Goal: Task Accomplishment & Management: Manage account settings

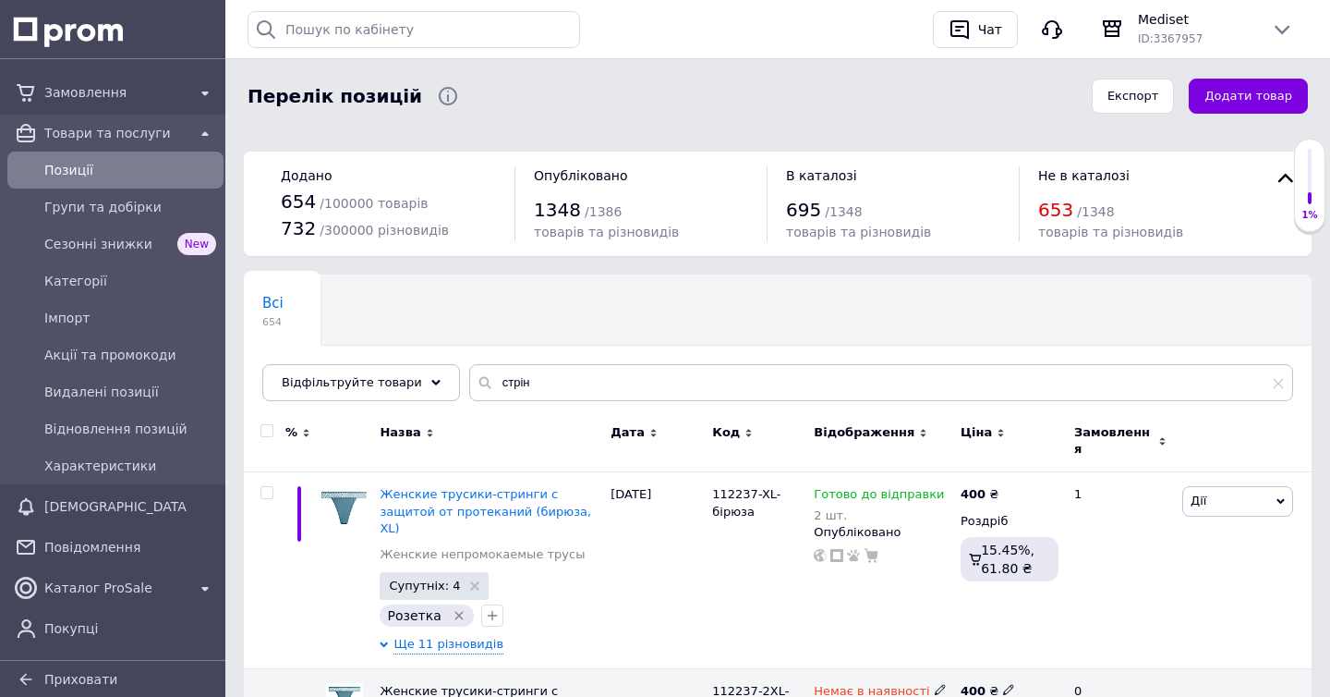
scroll to position [255, 0]
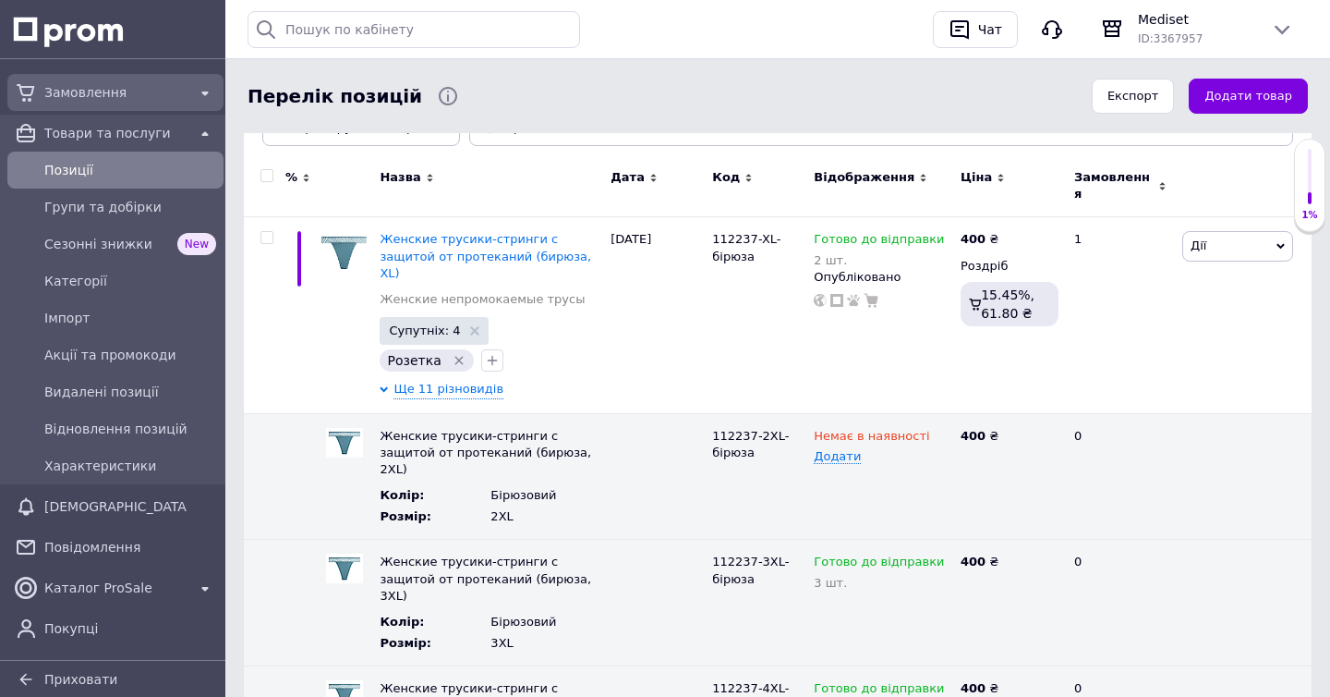
click at [94, 81] on div "Замовлення" at bounding box center [116, 92] width 150 height 26
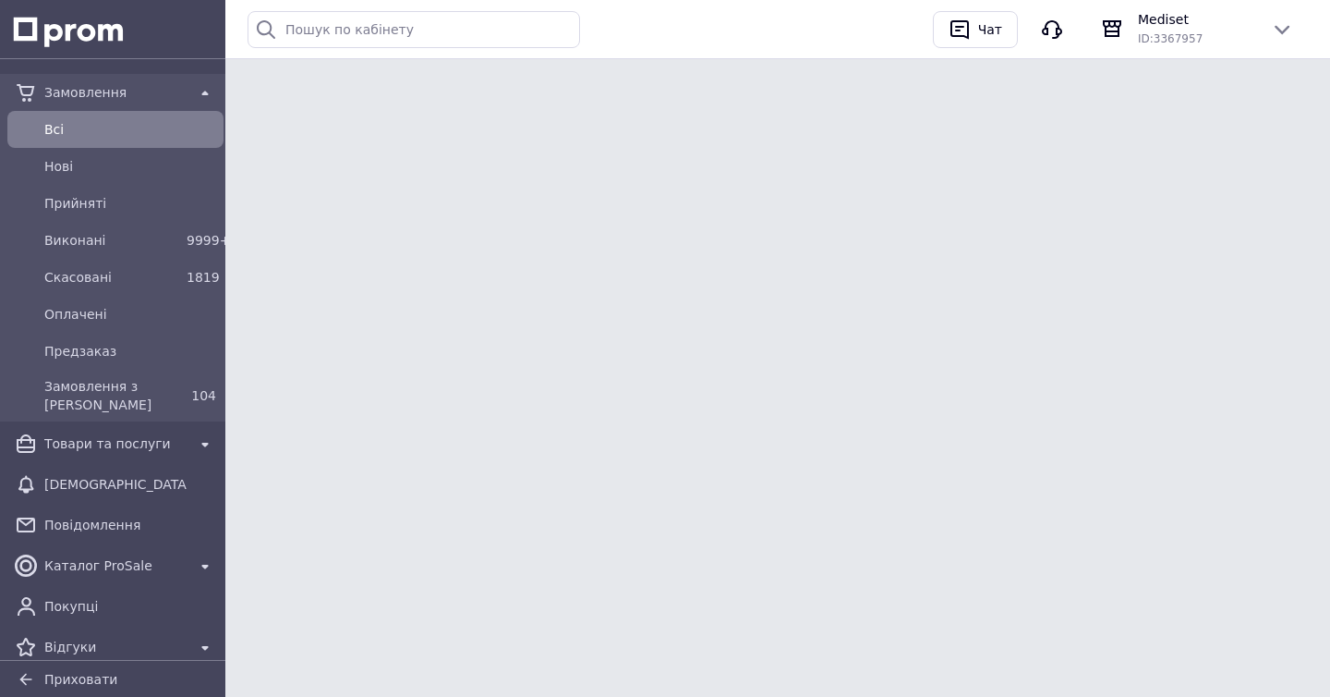
click at [94, 81] on div "Замовлення" at bounding box center [116, 92] width 150 height 26
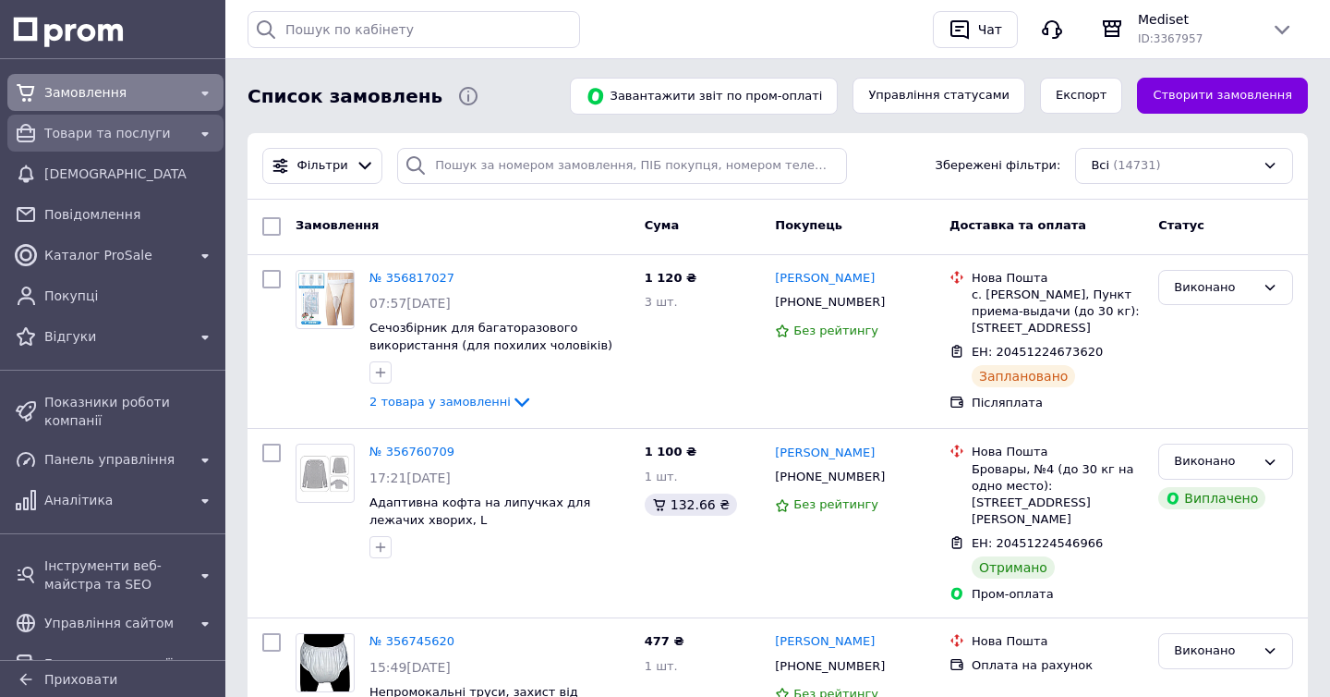
click at [116, 133] on span "Товари та послуги" at bounding box center [115, 133] width 142 height 18
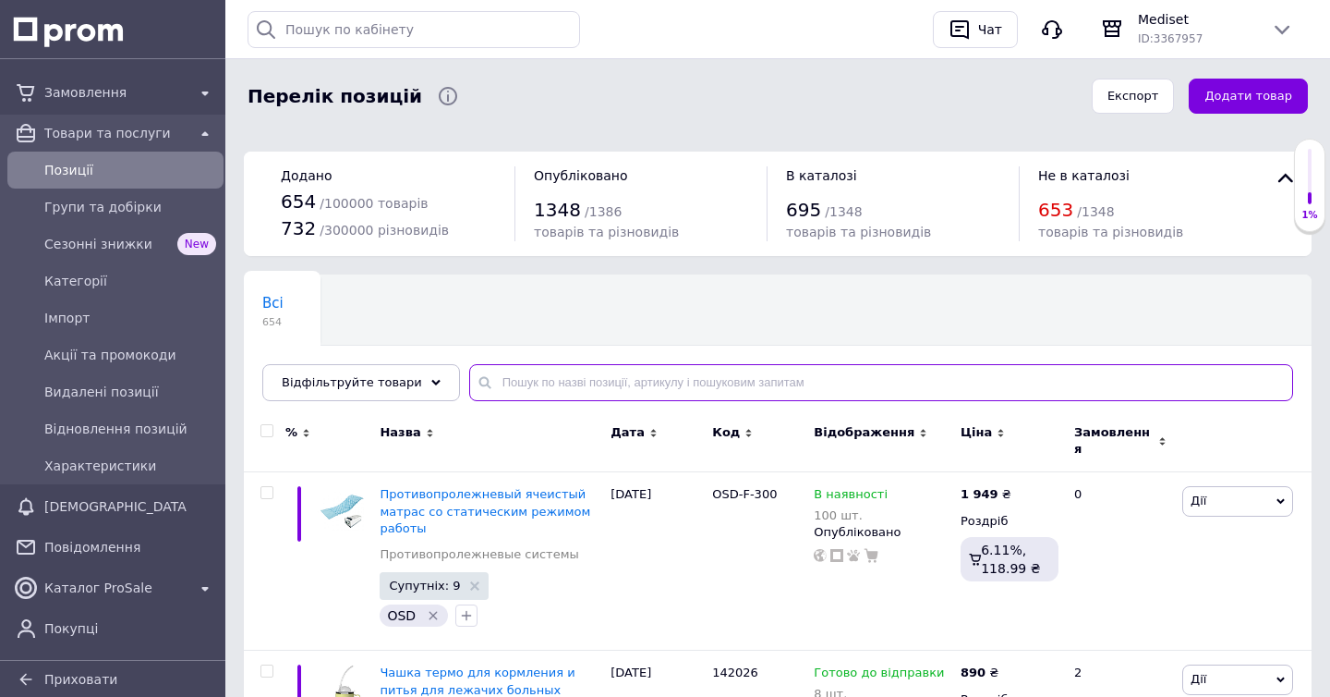
click at [516, 391] on input "text" at bounding box center [881, 382] width 824 height 37
paste input "152611-[GEOGRAPHIC_DATA]"
type input "152611-[GEOGRAPHIC_DATA]"
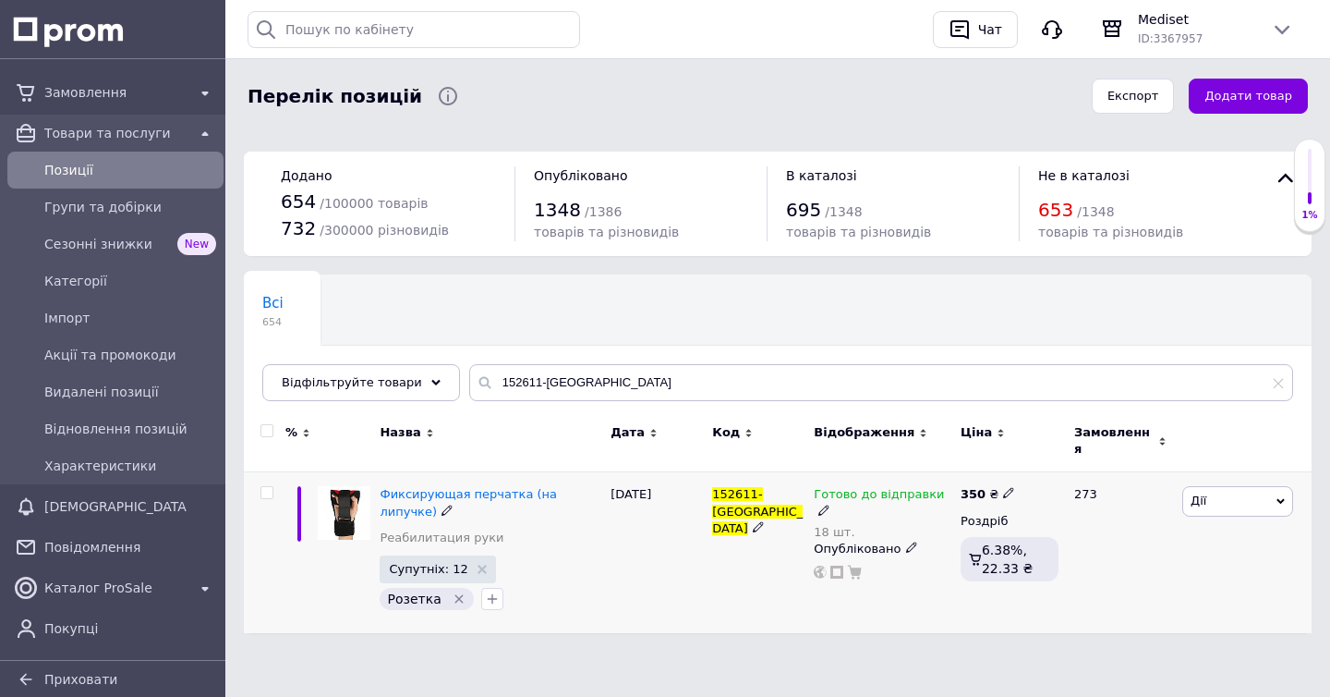
click at [830, 504] on icon at bounding box center [824, 509] width 11 height 11
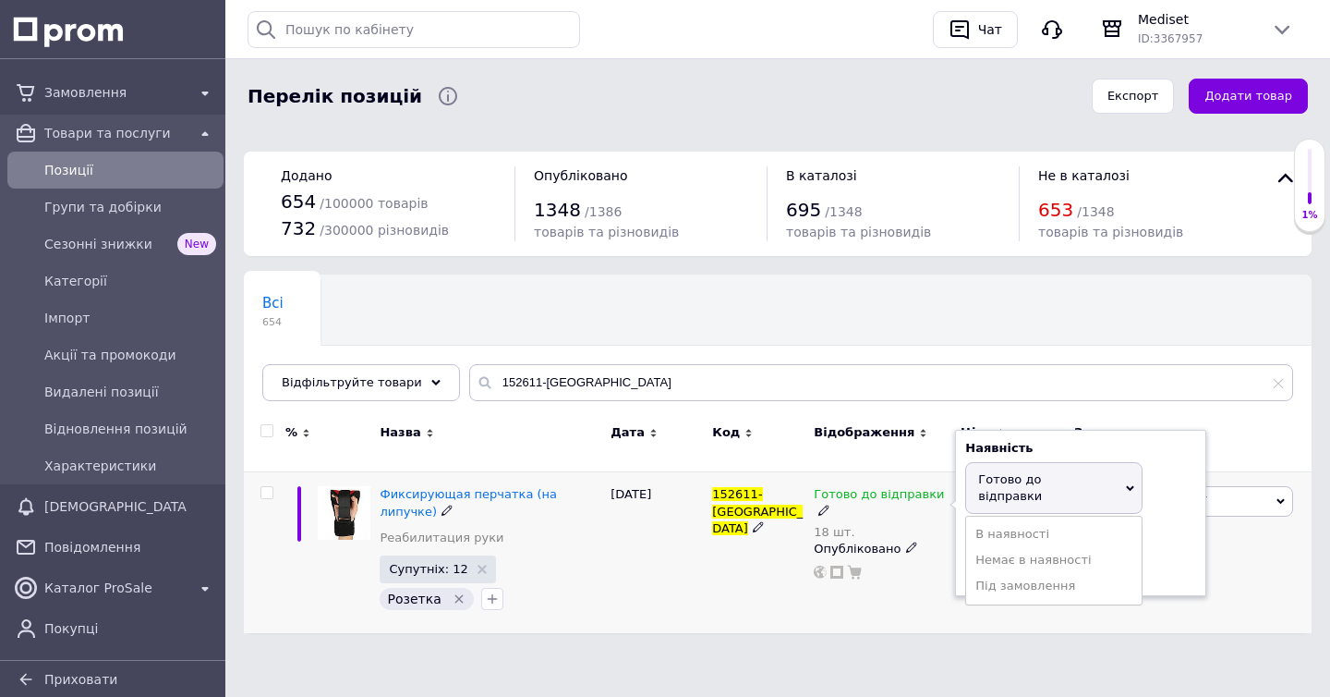
click at [1173, 528] on div "Залишки" at bounding box center [1080, 536] width 231 height 17
click at [1060, 549] on input "18" at bounding box center [1035, 567] width 140 height 37
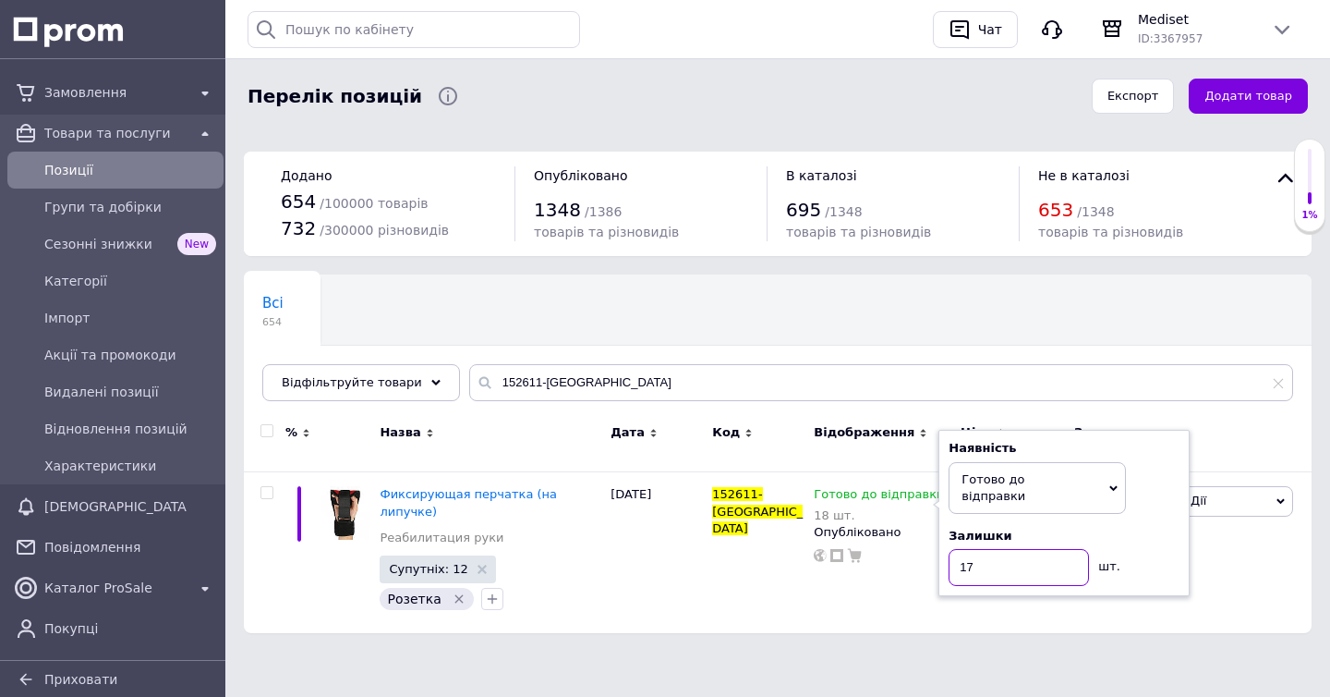
type input "17"
click at [613, 657] on div "Чат з покупцем" at bounding box center [665, 669] width 1330 height 37
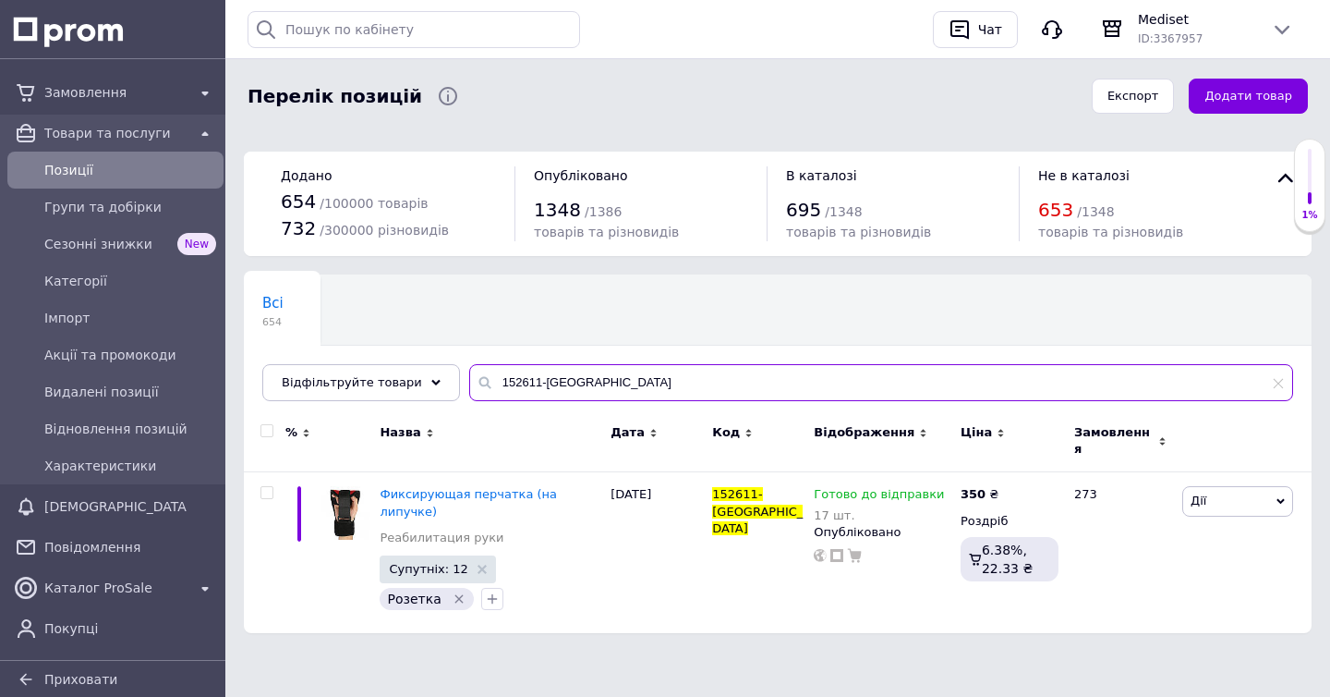
click at [525, 383] on input "152611-[GEOGRAPHIC_DATA]" at bounding box center [881, 382] width 824 height 37
paste input "12237"
type input "112237"
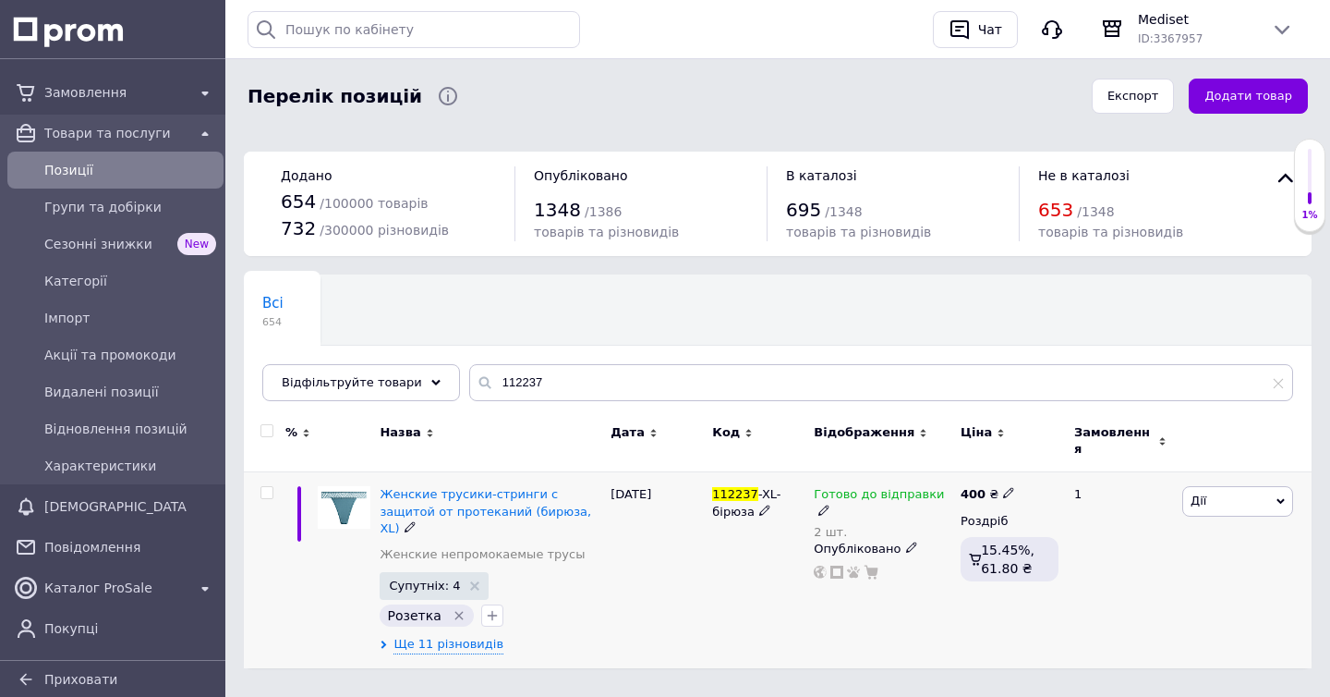
click at [384, 636] on div "Ще 11 різновидів" at bounding box center [491, 645] width 222 height 18
click at [384, 640] on use at bounding box center [385, 644] width 6 height 8
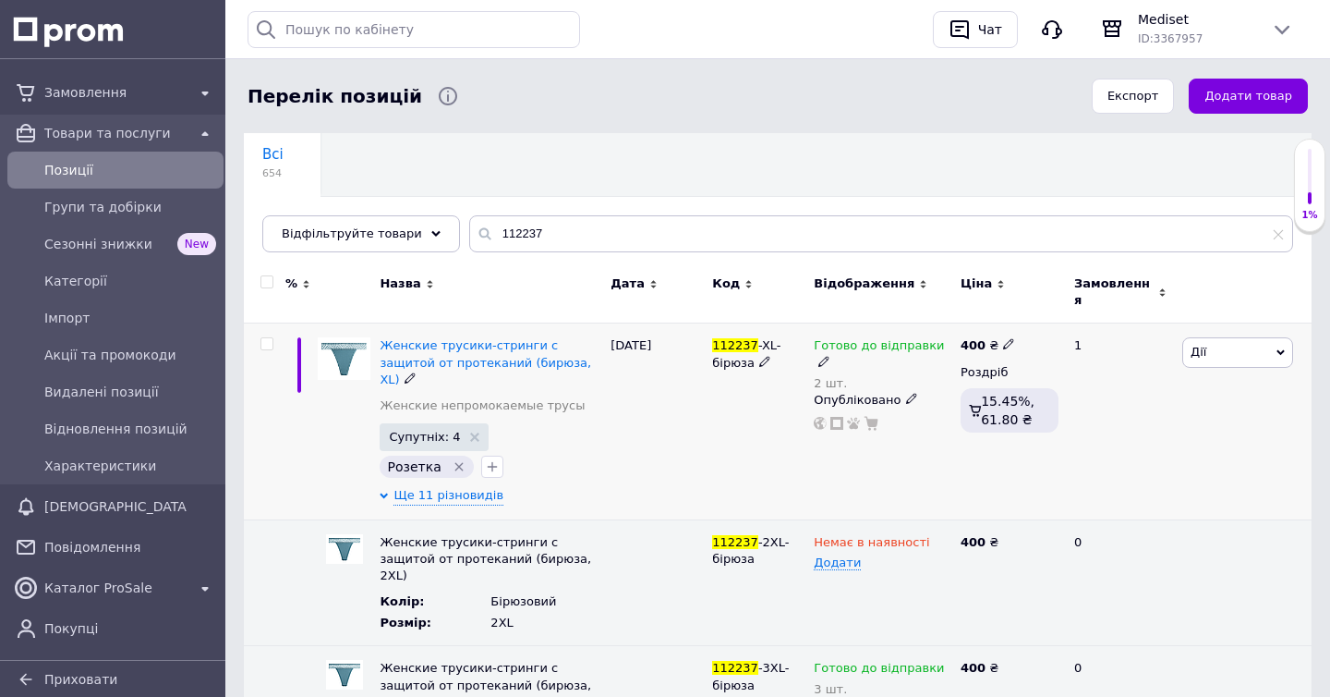
scroll to position [151, 0]
click at [1007, 337] on use at bounding box center [1008, 342] width 10 height 10
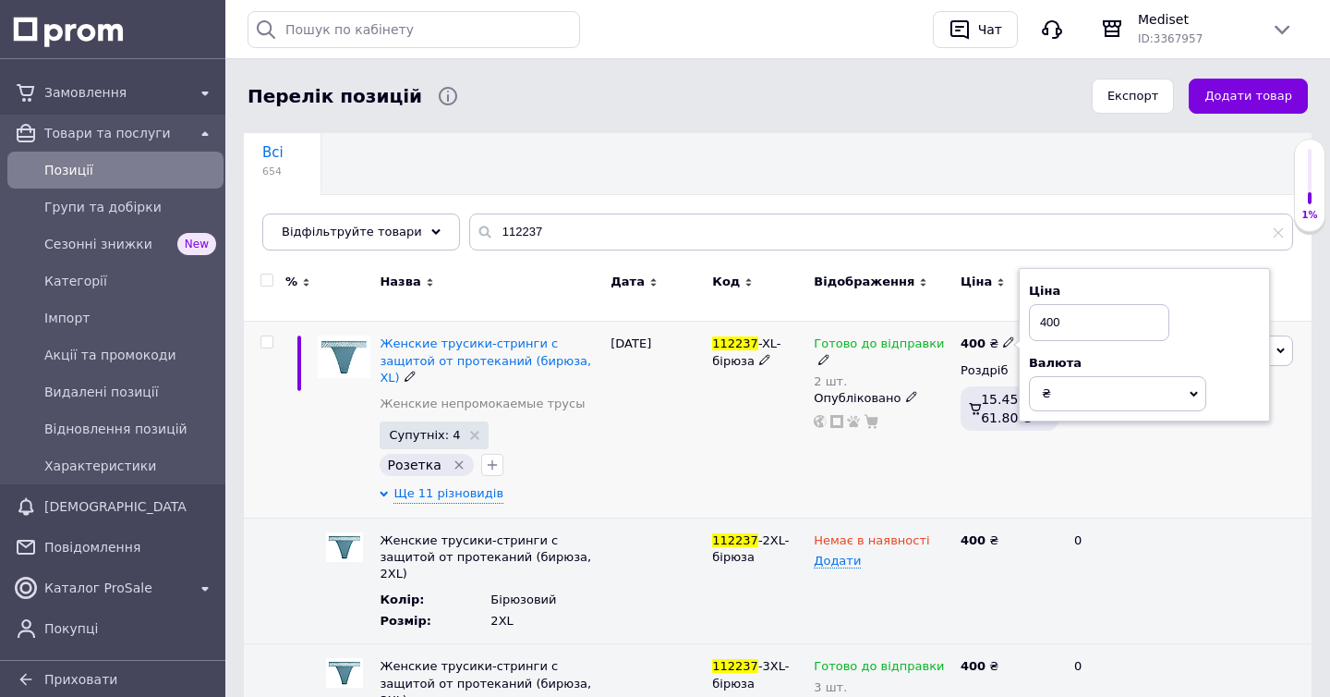
click at [752, 440] on div "112237 -XL-бірюза" at bounding box center [759, 420] width 102 height 196
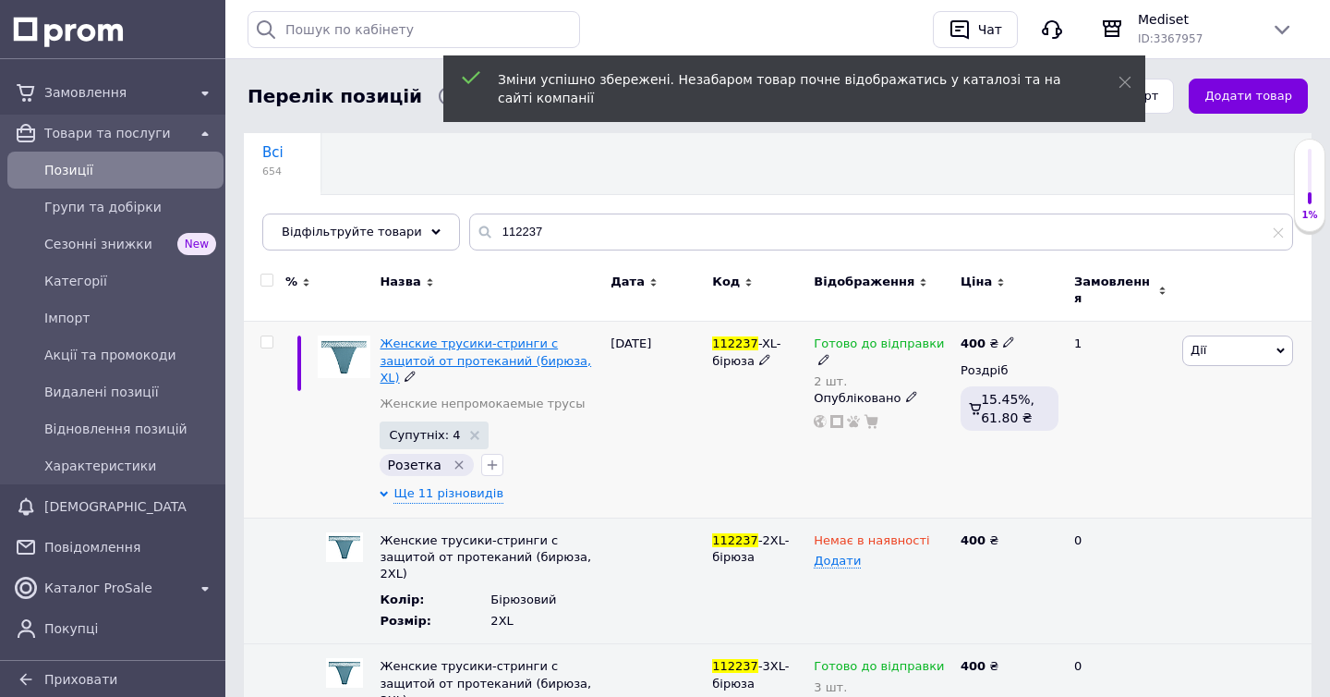
click at [405, 342] on span "Женские трусики-стринги с защитой от протеканий (бирюза, XL)" at bounding box center [486, 359] width 212 height 47
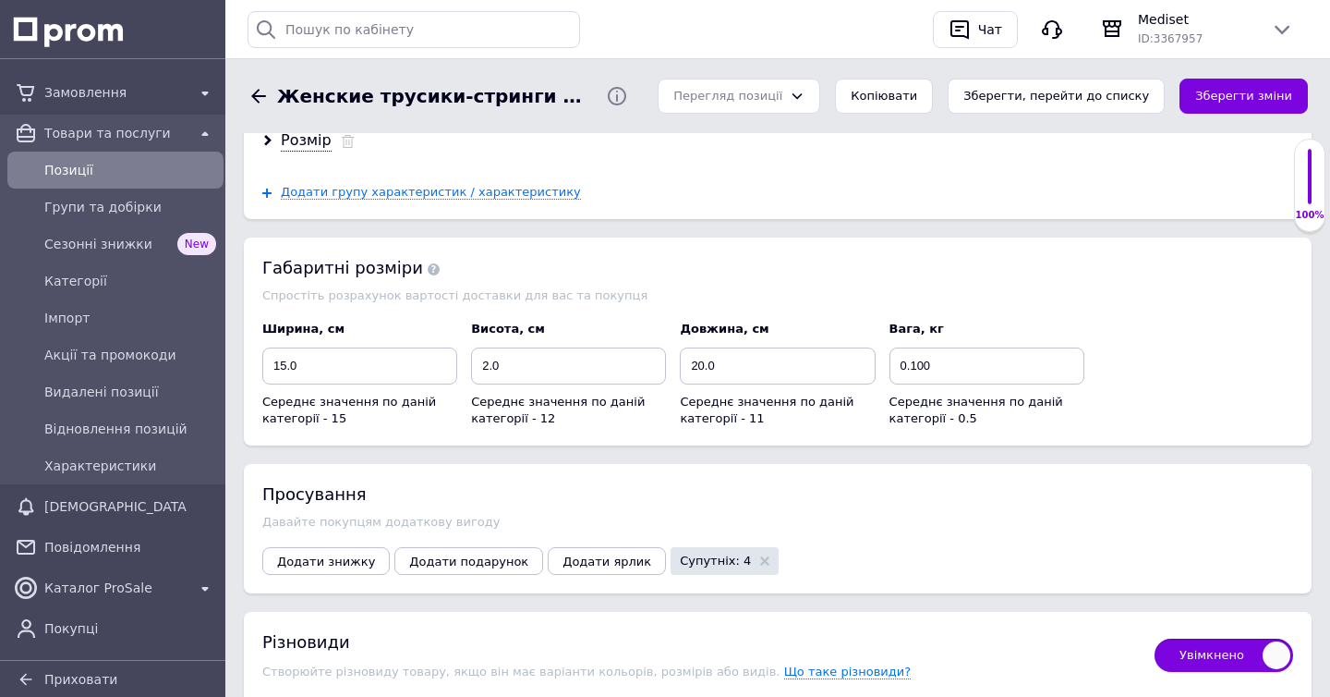
scroll to position [2294, 0]
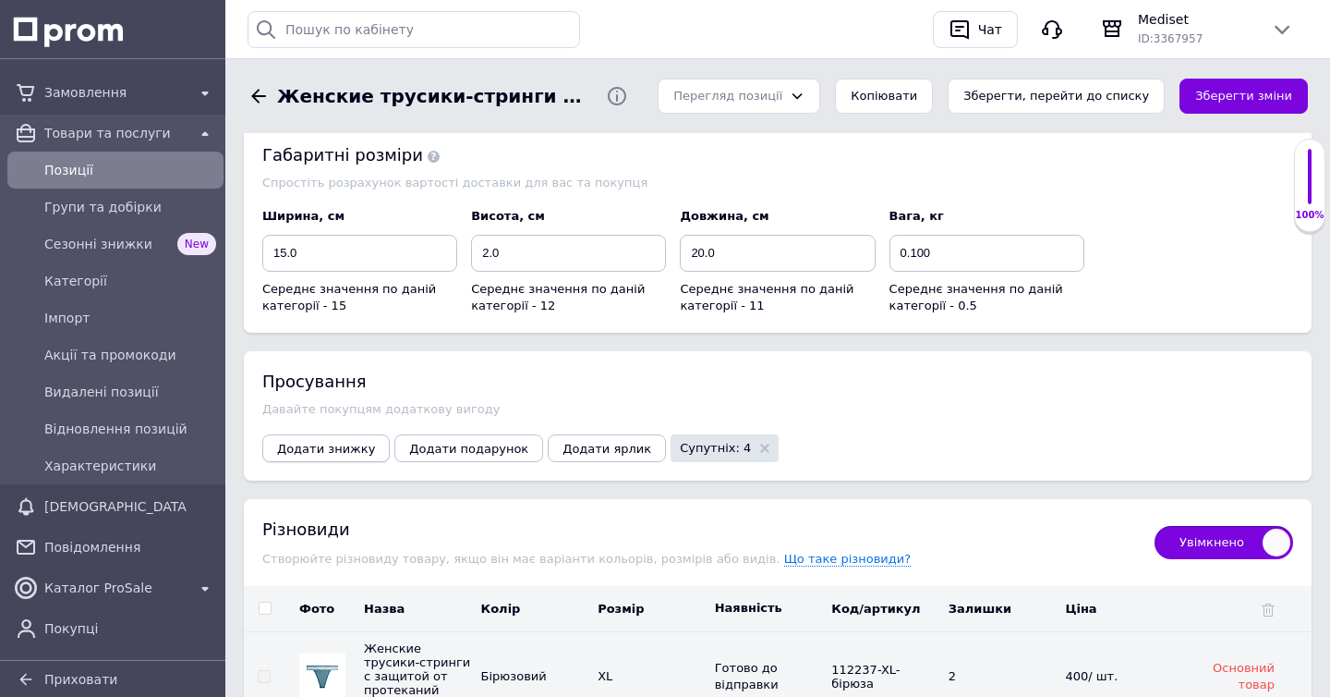
click at [342, 441] on button "Додати знижку" at bounding box center [325, 448] width 127 height 28
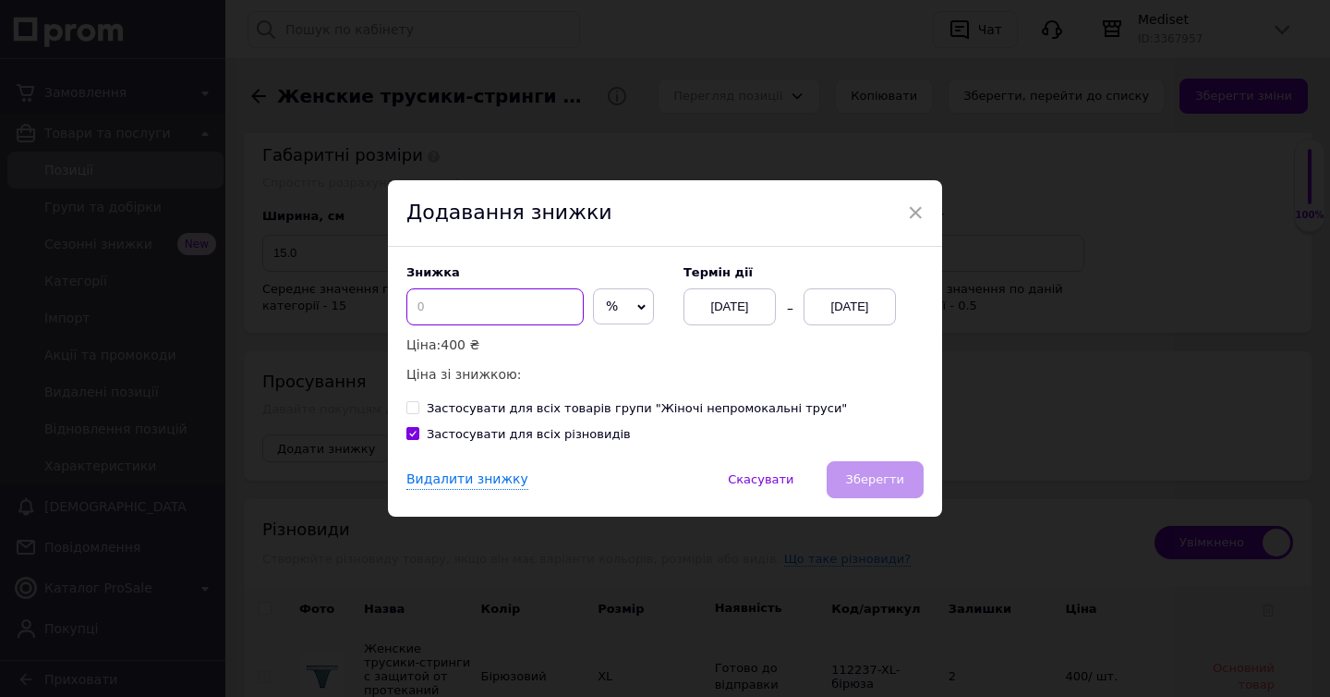
click at [454, 292] on input at bounding box center [495, 306] width 177 height 37
type input "50"
click at [597, 310] on span "%" at bounding box center [623, 306] width 61 height 37
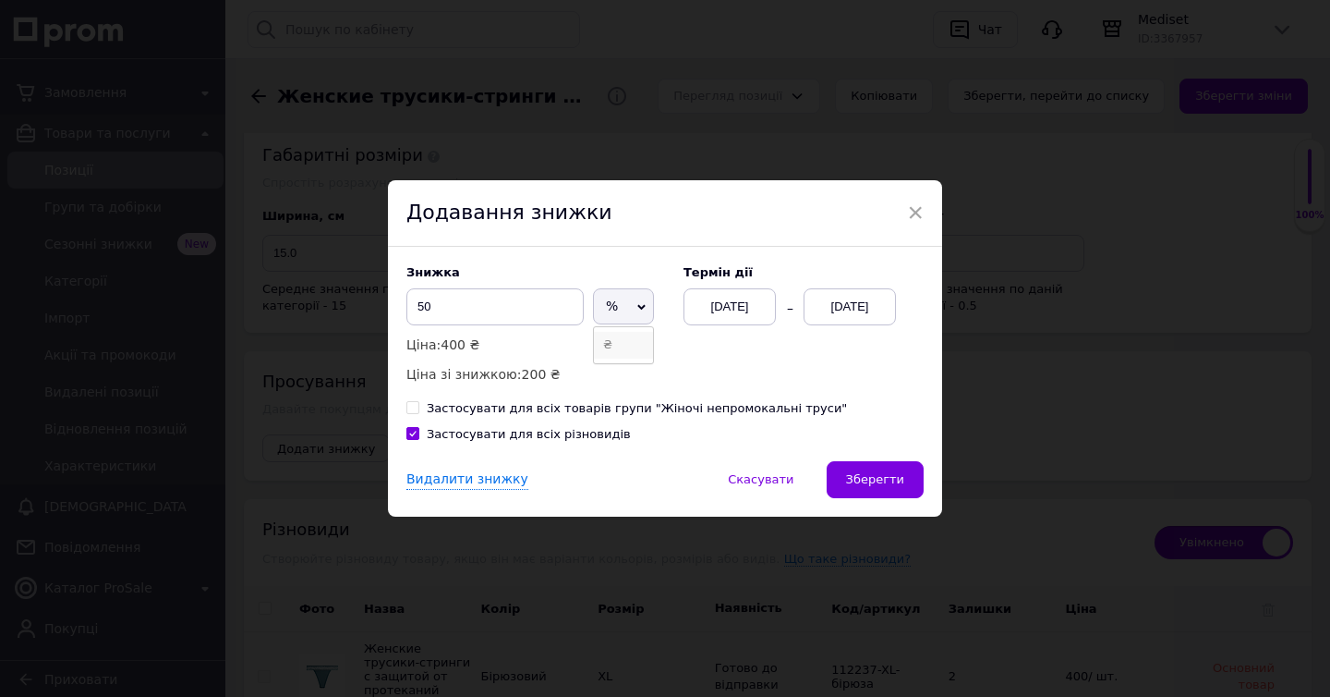
click at [594, 342] on li "₴" at bounding box center [623, 345] width 59 height 26
click at [834, 302] on div "[DATE]" at bounding box center [850, 306] width 92 height 37
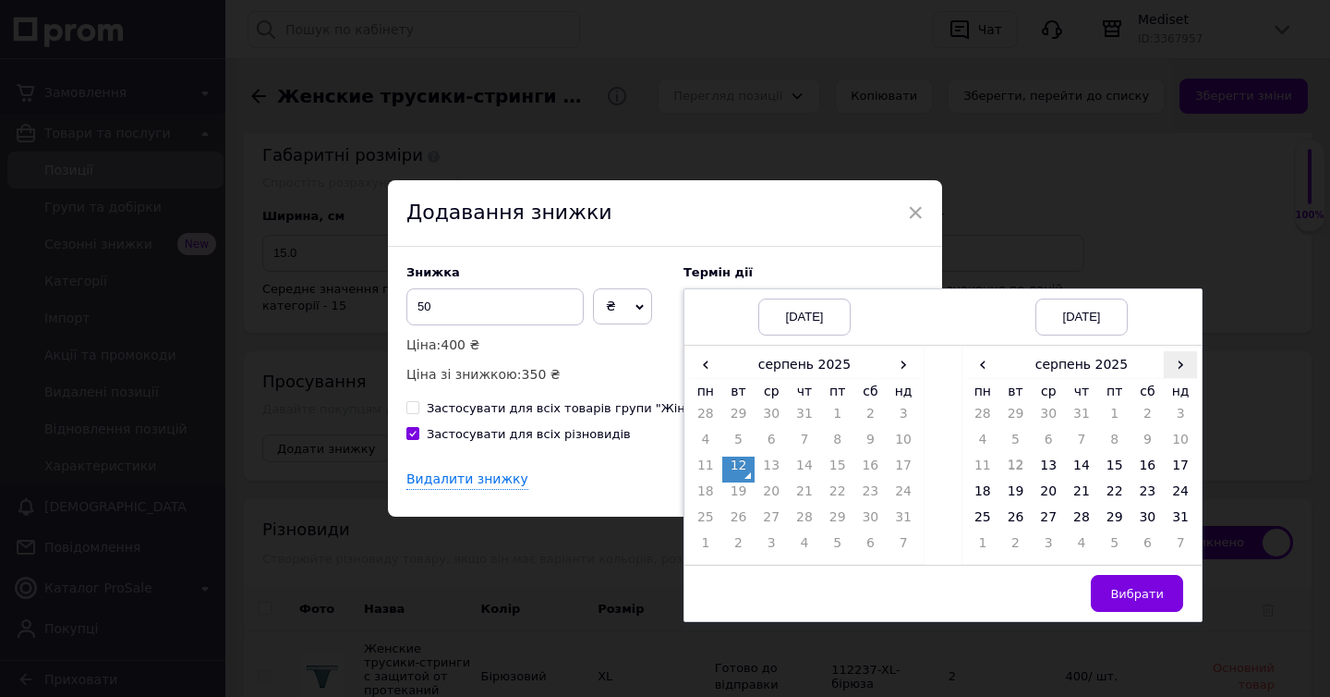
click at [1172, 370] on span "›" at bounding box center [1180, 364] width 33 height 27
click at [1125, 512] on td "26" at bounding box center [1114, 521] width 33 height 26
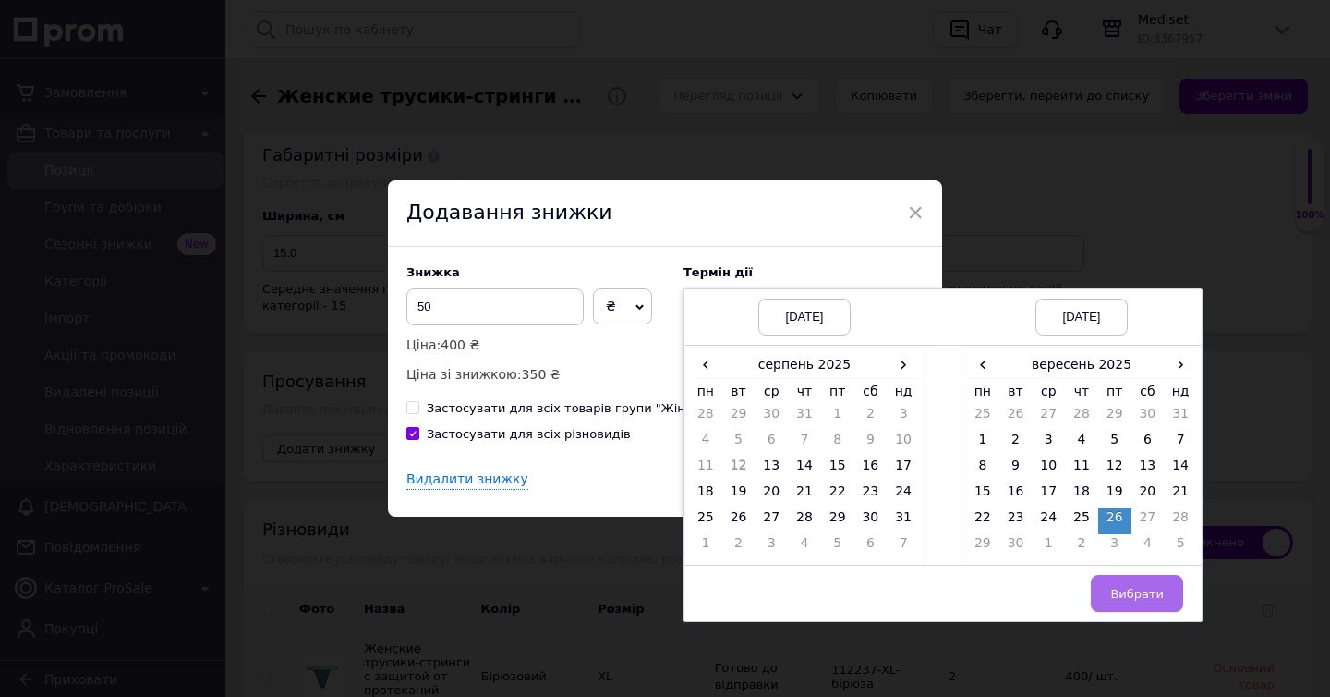
click at [1125, 598] on span "Вибрати" at bounding box center [1137, 594] width 54 height 14
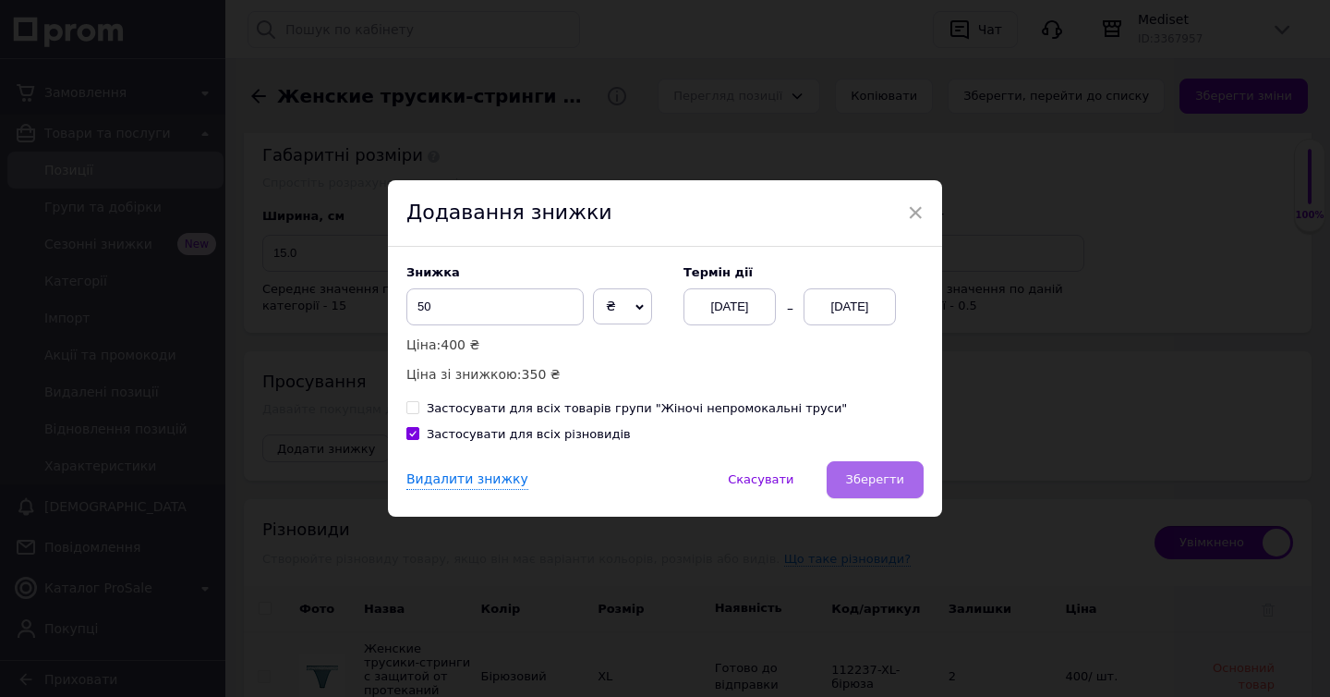
click at [849, 476] on span "Зберегти" at bounding box center [875, 479] width 58 height 14
